Goal: Book appointment/travel/reservation

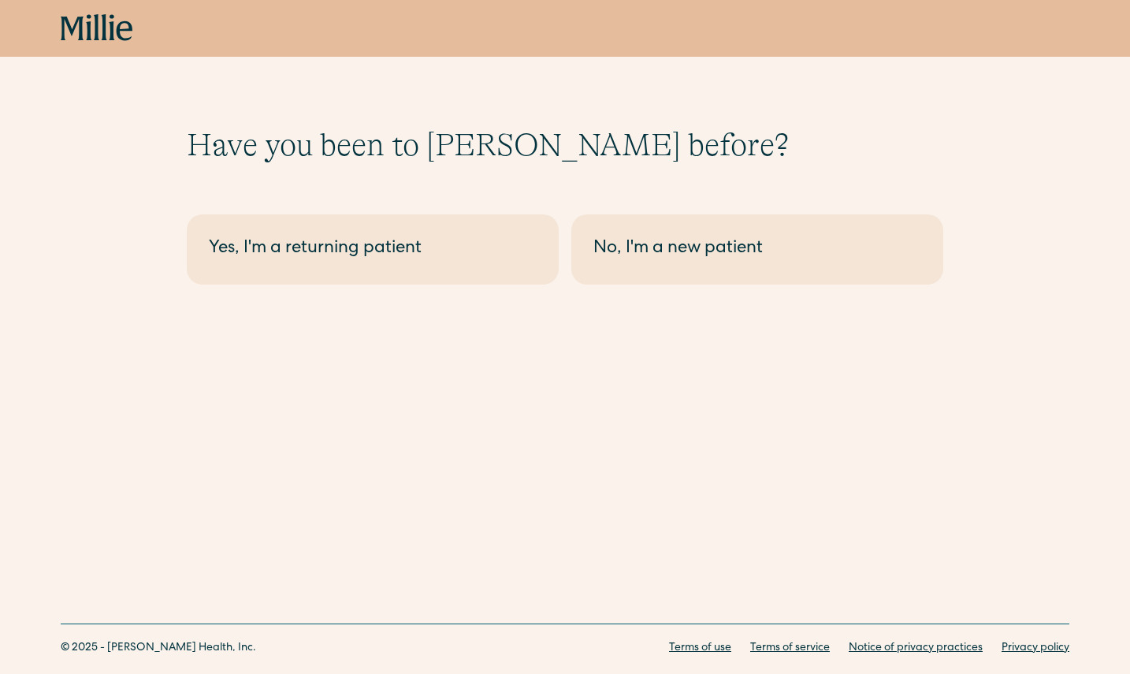
click at [98, 21] on icon at bounding box center [97, 28] width 72 height 28
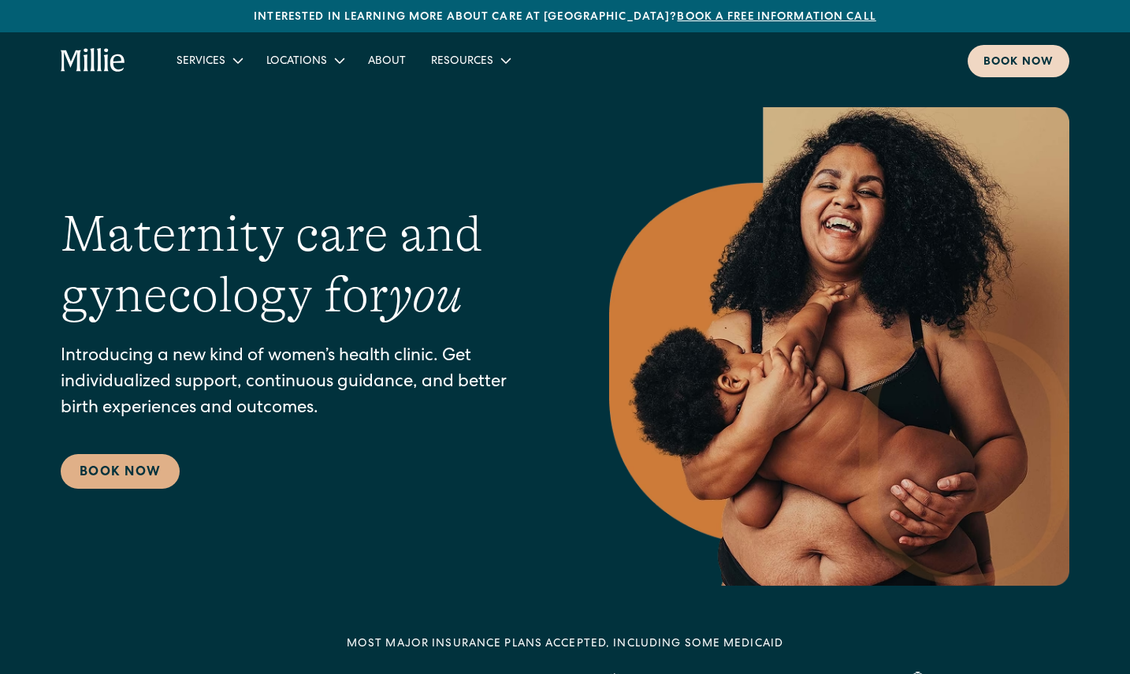
click at [1015, 54] on div "Book now" at bounding box center [1018, 62] width 70 height 17
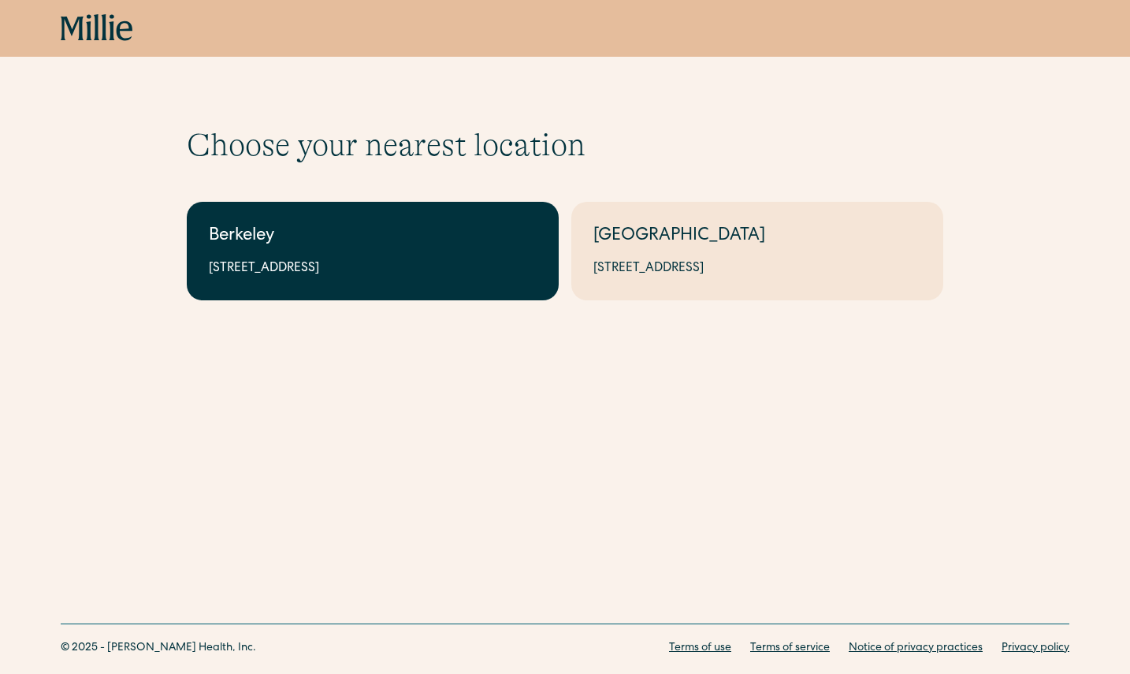
click at [435, 239] on div "Berkeley" at bounding box center [373, 237] width 328 height 26
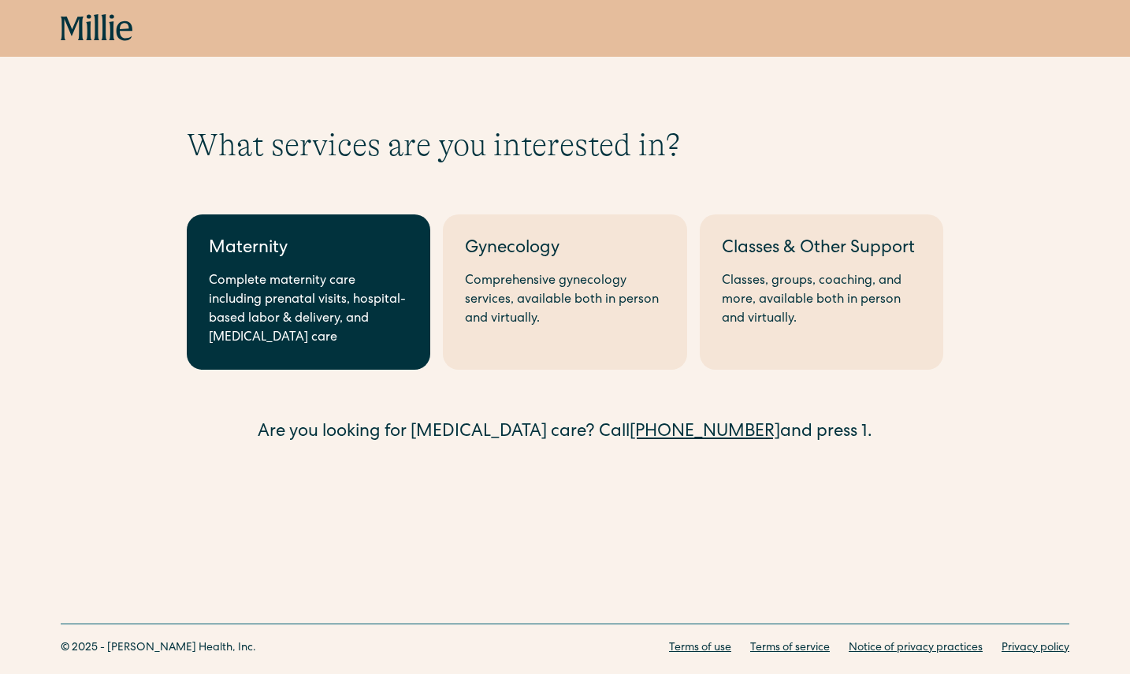
click at [232, 269] on link "Maternity Complete maternity care including prenatal visits, hospital-based lab…" at bounding box center [308, 291] width 243 height 155
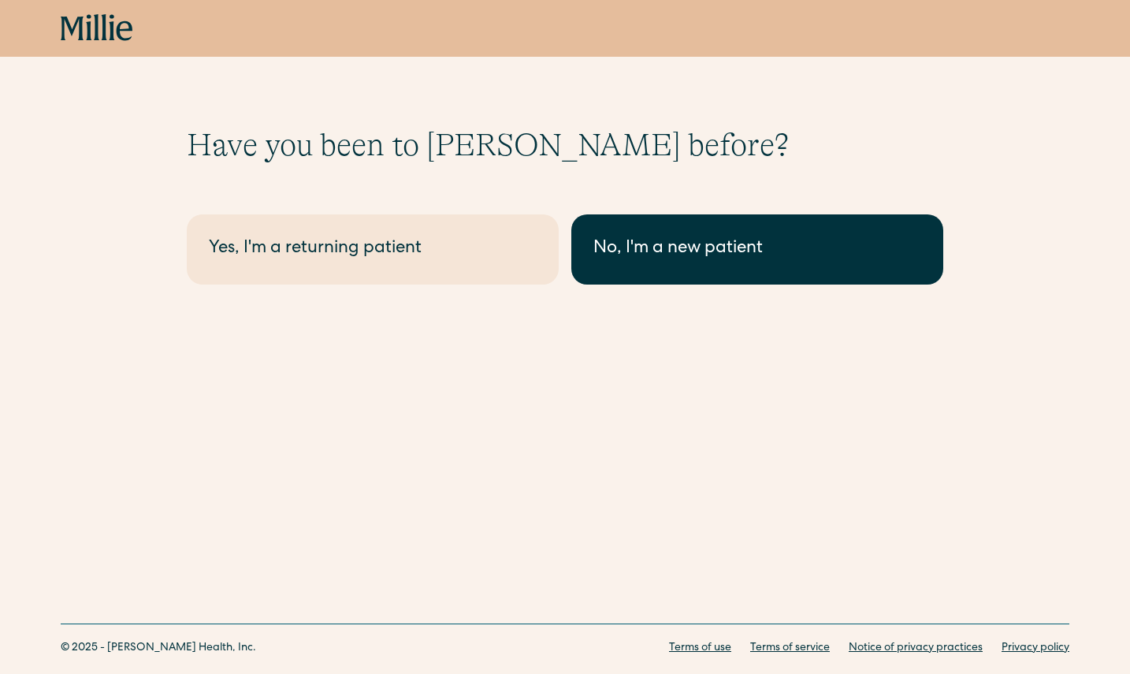
click at [686, 267] on link "No, I'm a new patient" at bounding box center [757, 249] width 372 height 70
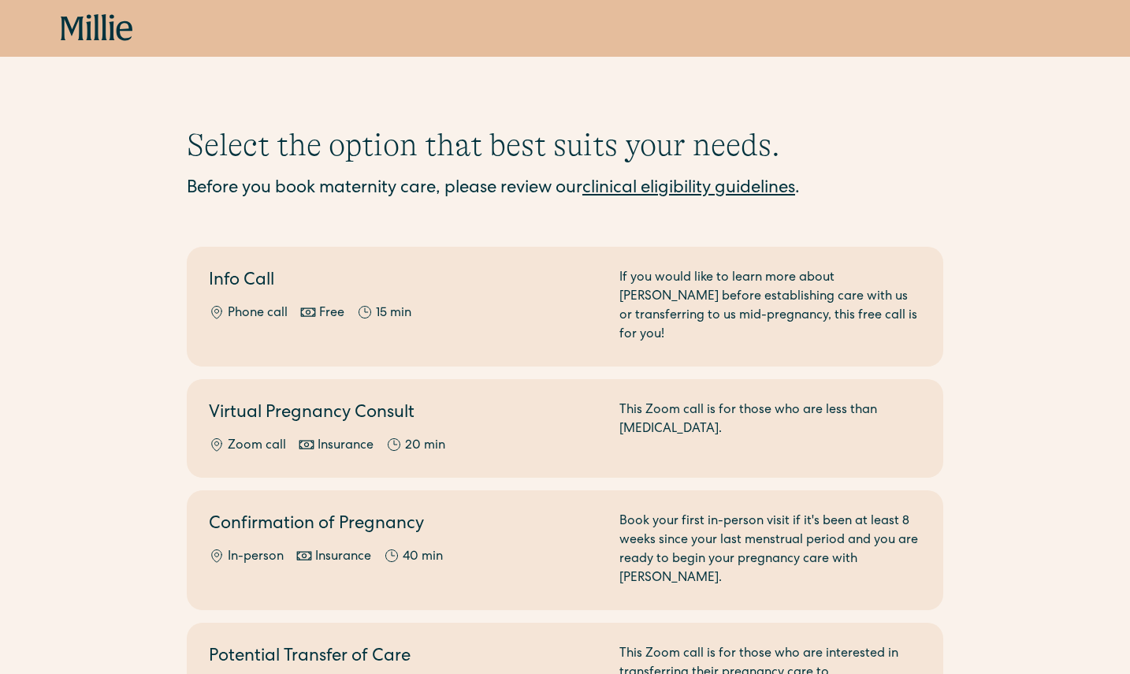
click at [639, 194] on link "clinical eligibility guidelines" at bounding box center [688, 188] width 213 height 17
